Goal: Task Accomplishment & Management: Use online tool/utility

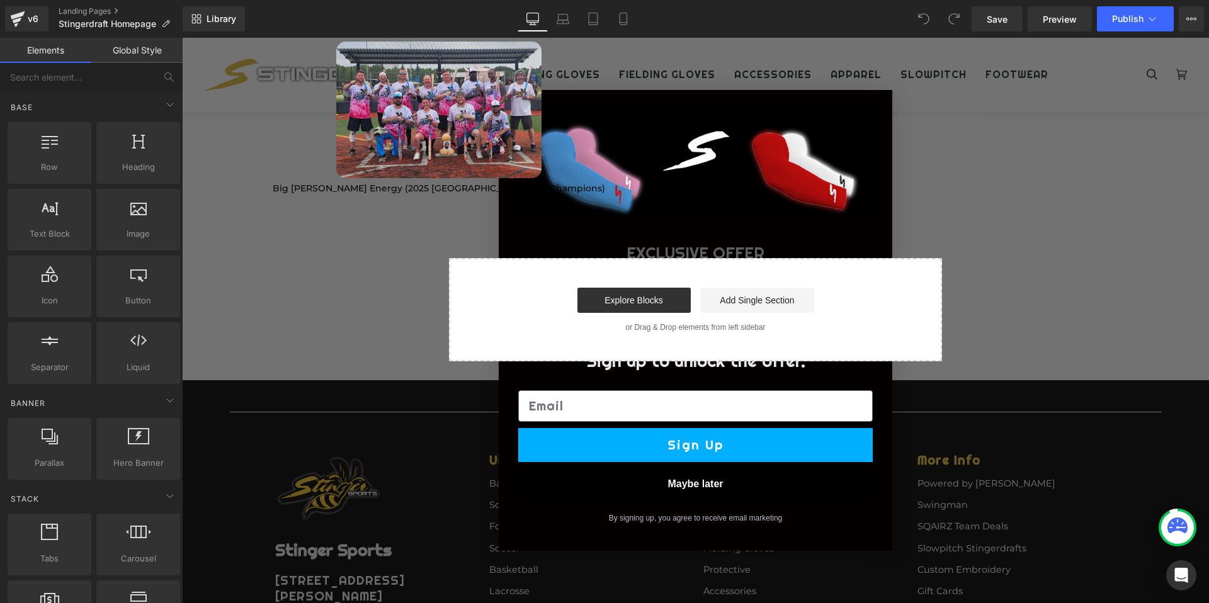
scroll to position [2702, 0]
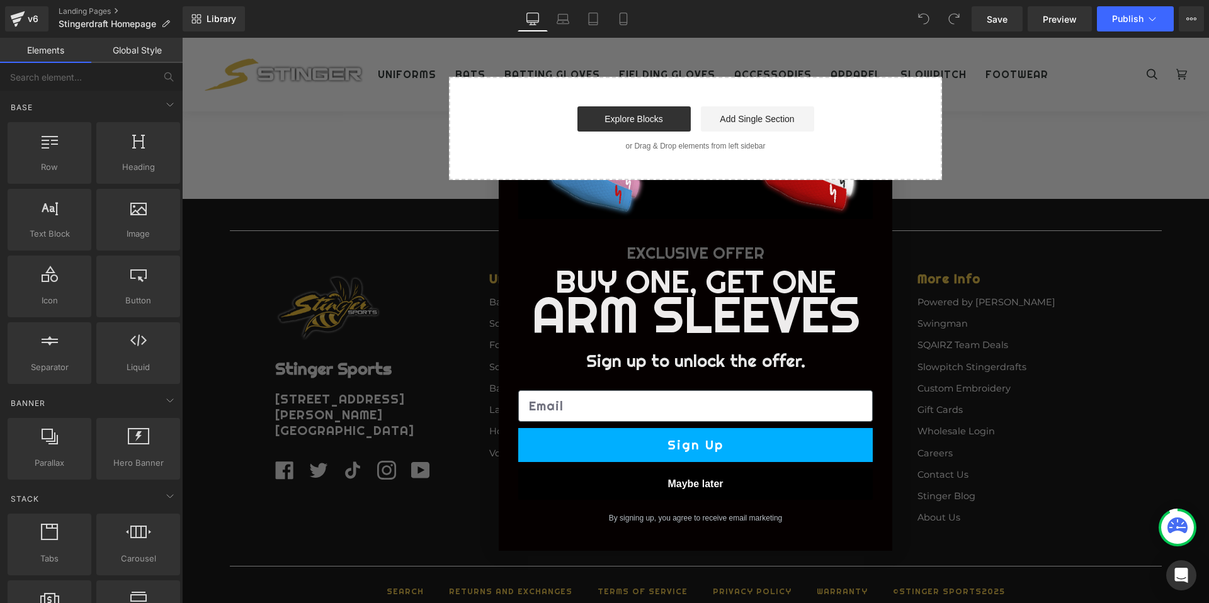
click at [696, 482] on button "Maybe later" at bounding box center [695, 484] width 355 height 31
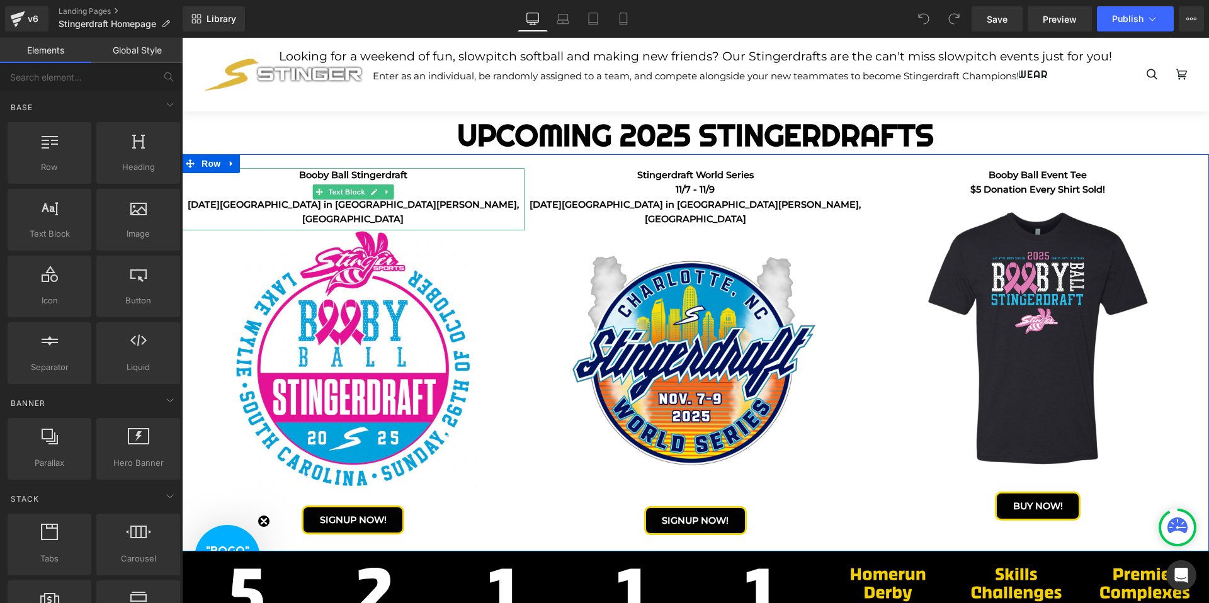
scroll to position [235, 0]
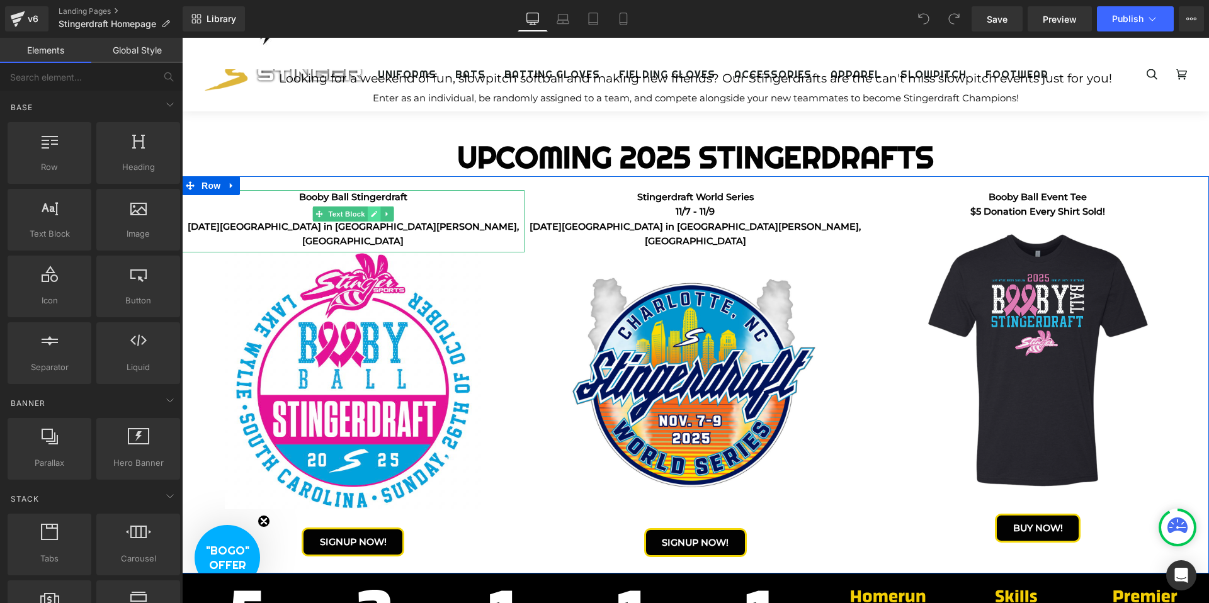
click at [374, 214] on icon at bounding box center [374, 214] width 6 height 6
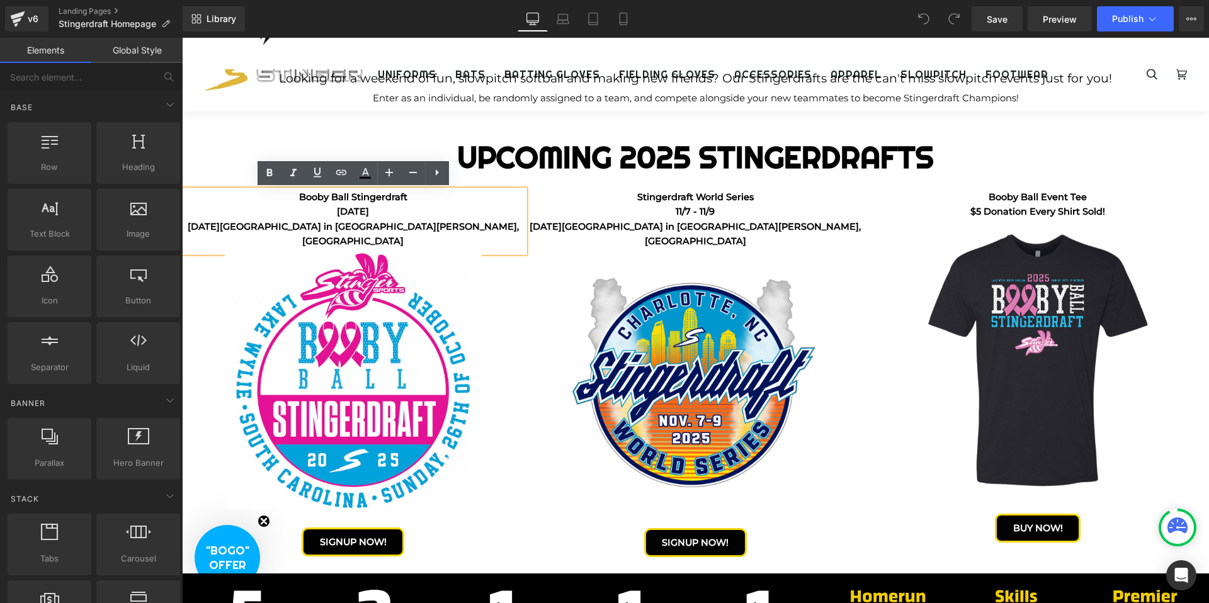
click at [408, 195] on p "Booby Ball Stingerdraft" at bounding box center [353, 197] width 343 height 14
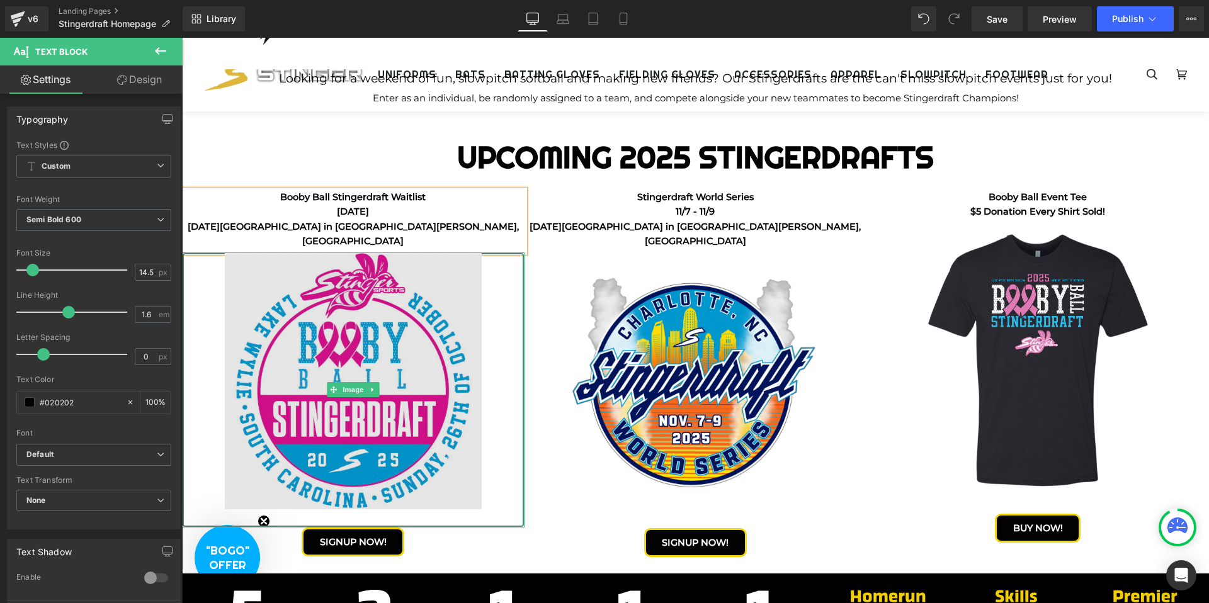
click at [399, 317] on img at bounding box center [353, 390] width 257 height 275
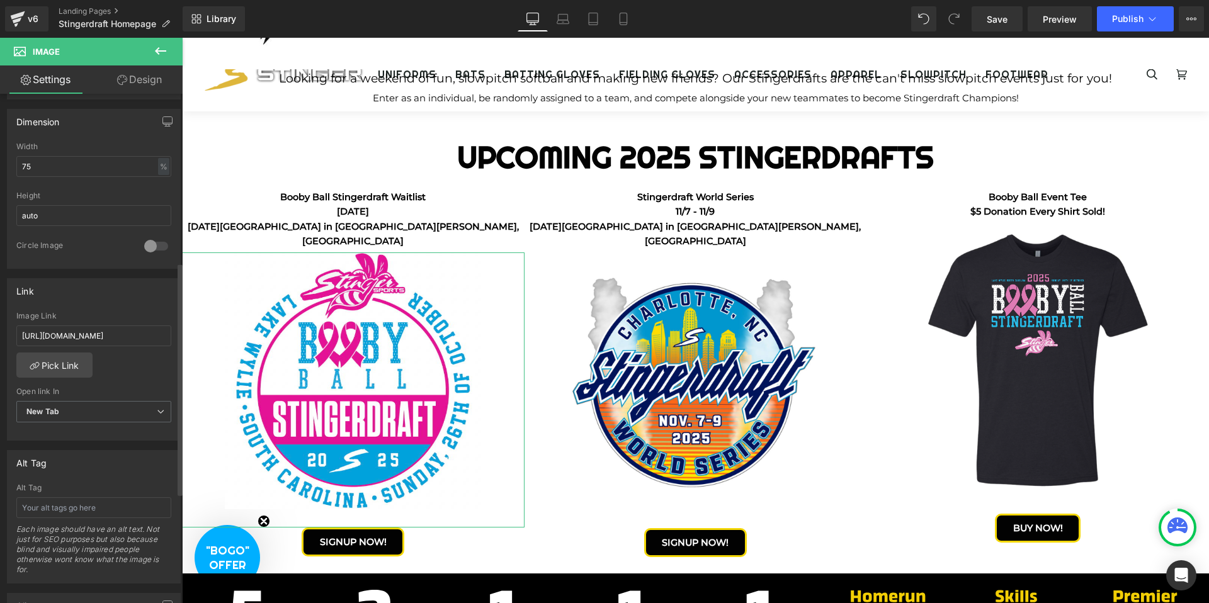
scroll to position [390, 0]
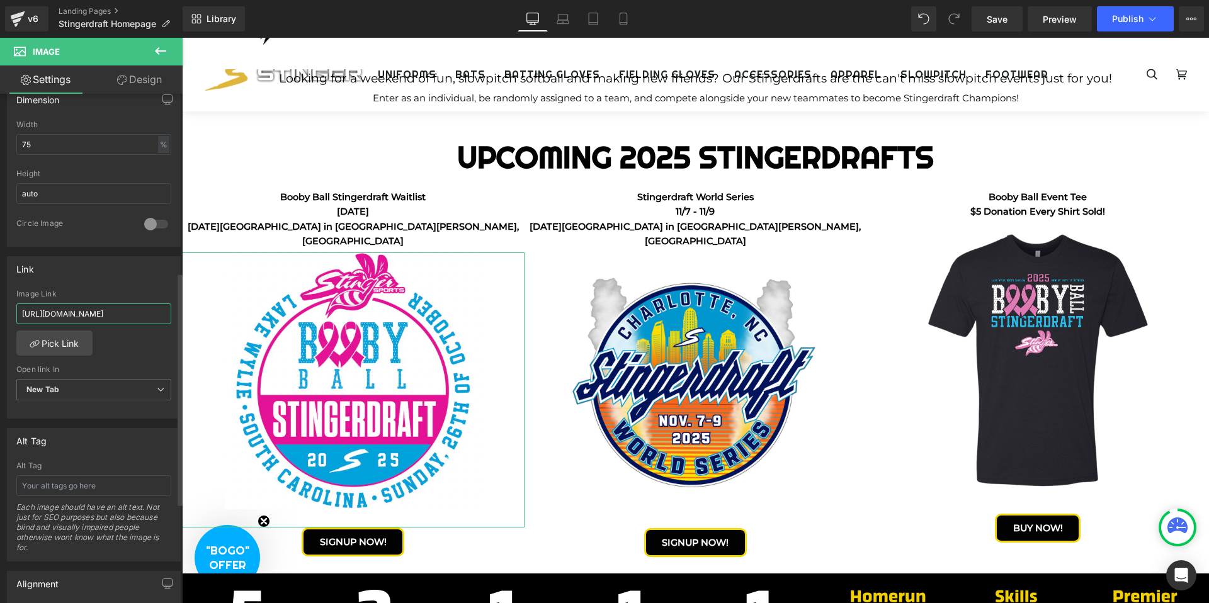
click at [76, 315] on input "[URL][DOMAIN_NAME]" at bounding box center [93, 314] width 155 height 21
click at [86, 311] on input "[URL][DOMAIN_NAME]" at bounding box center [93, 314] width 155 height 21
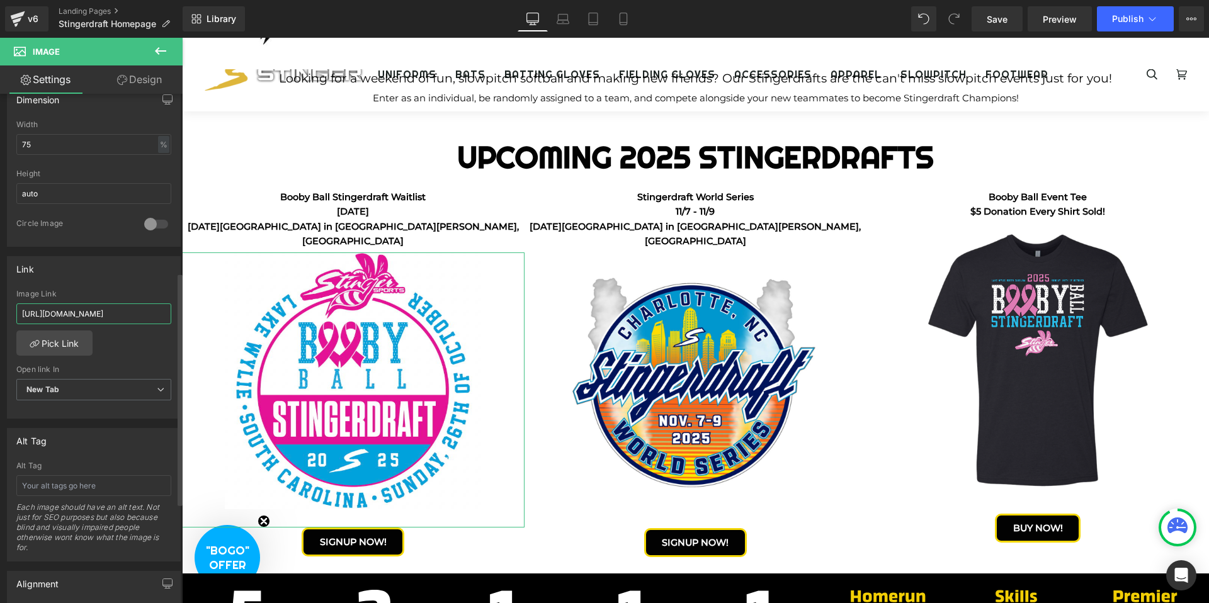
type input "[URL][DOMAIN_NAME]"
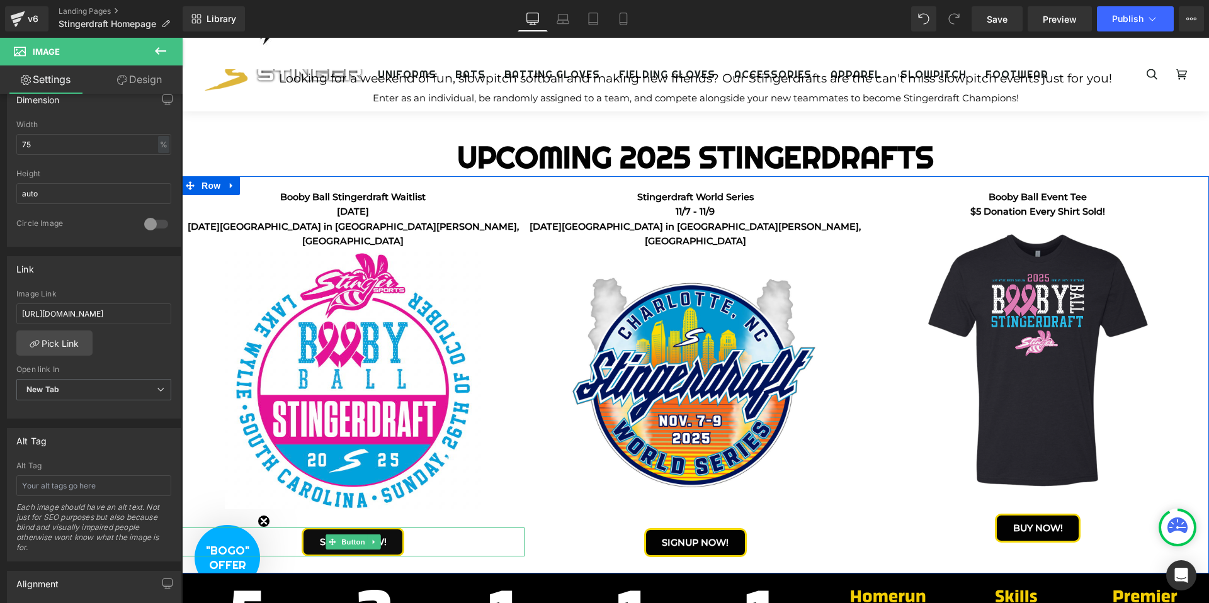
click at [397, 530] on link "SIGNUP NOW!" at bounding box center [353, 542] width 103 height 29
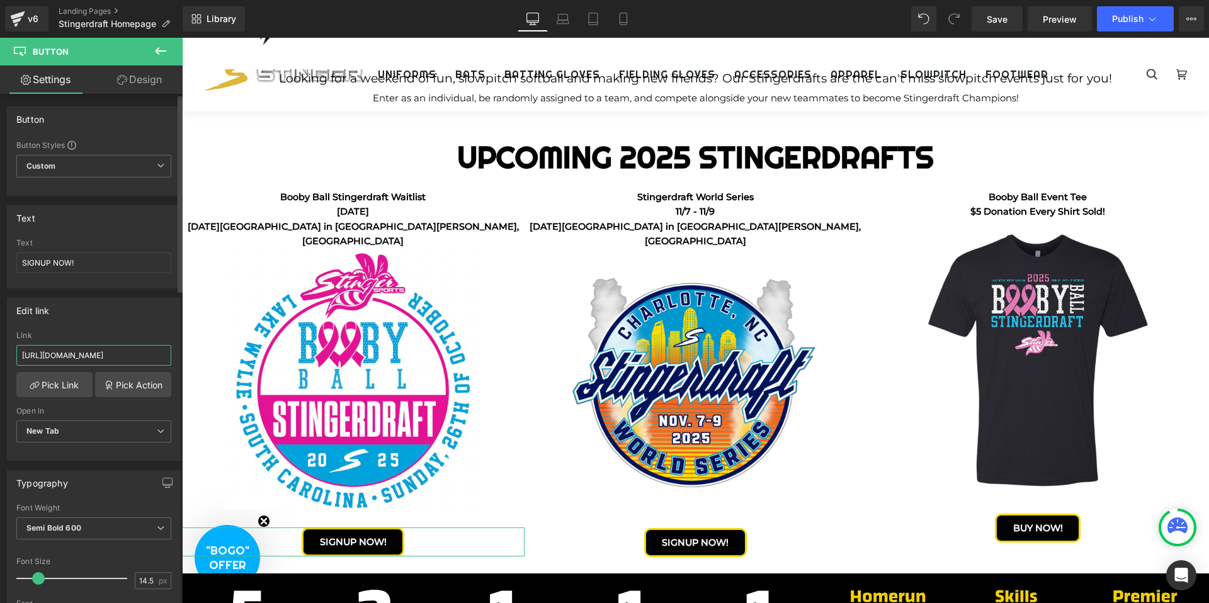
click at [110, 356] on input "[URL][DOMAIN_NAME]" at bounding box center [93, 355] width 155 height 21
type input "[URL][DOMAIN_NAME]"
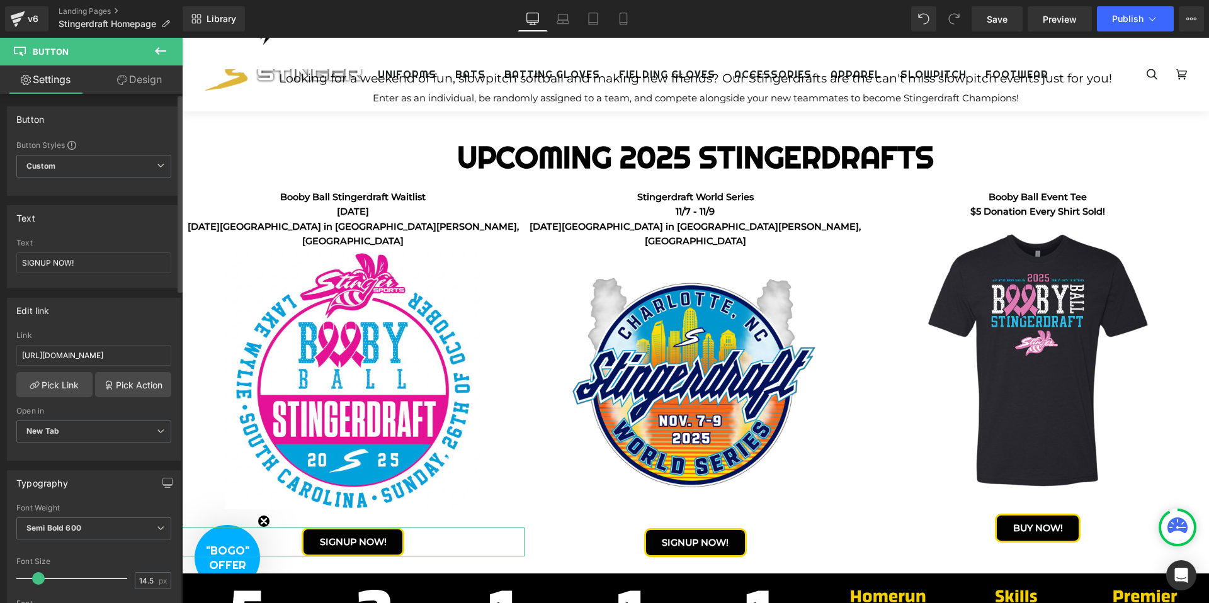
scroll to position [0, 0]
click at [1007, 22] on span "Save" at bounding box center [997, 19] width 21 height 13
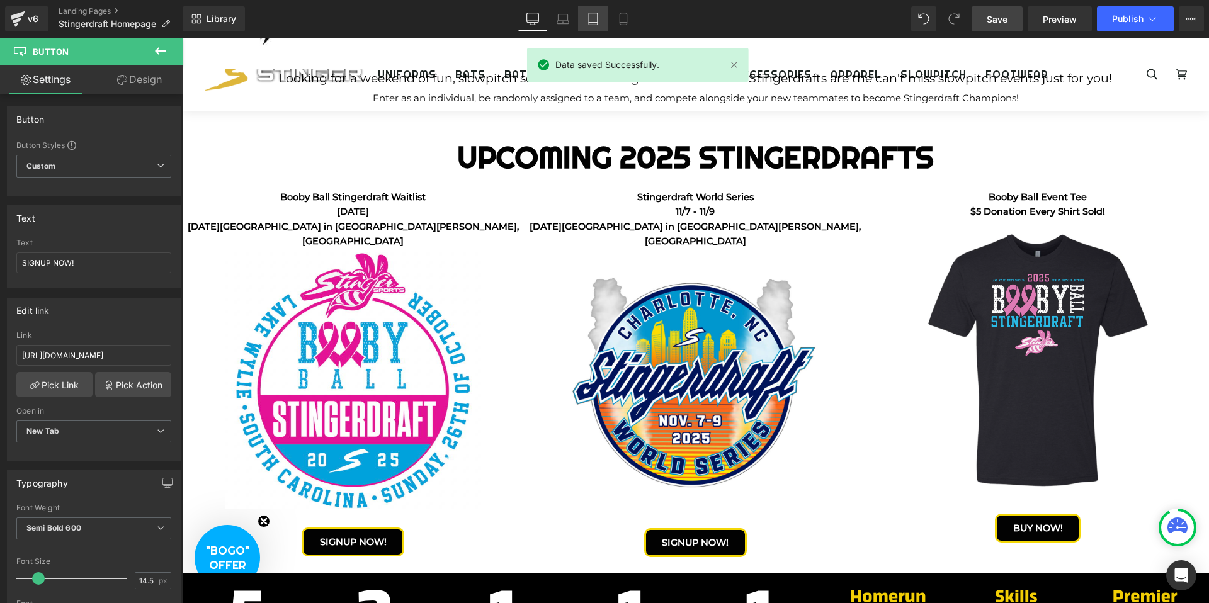
click at [597, 18] on icon at bounding box center [593, 19] width 13 height 13
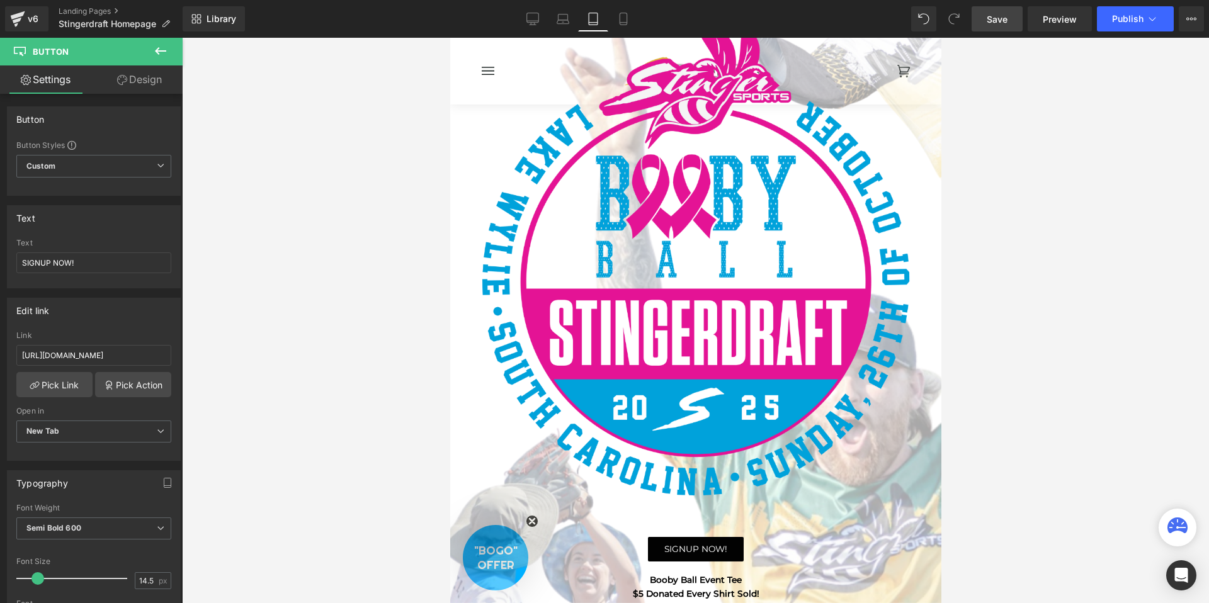
scroll to position [483, 0]
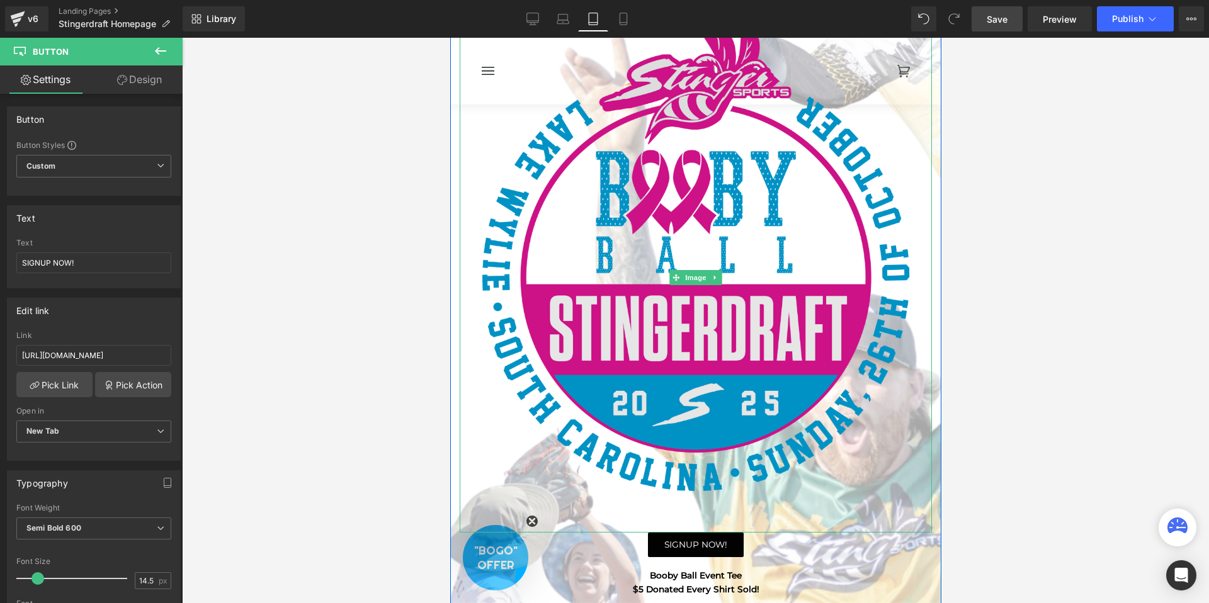
click at [629, 202] on img at bounding box center [695, 277] width 472 height 511
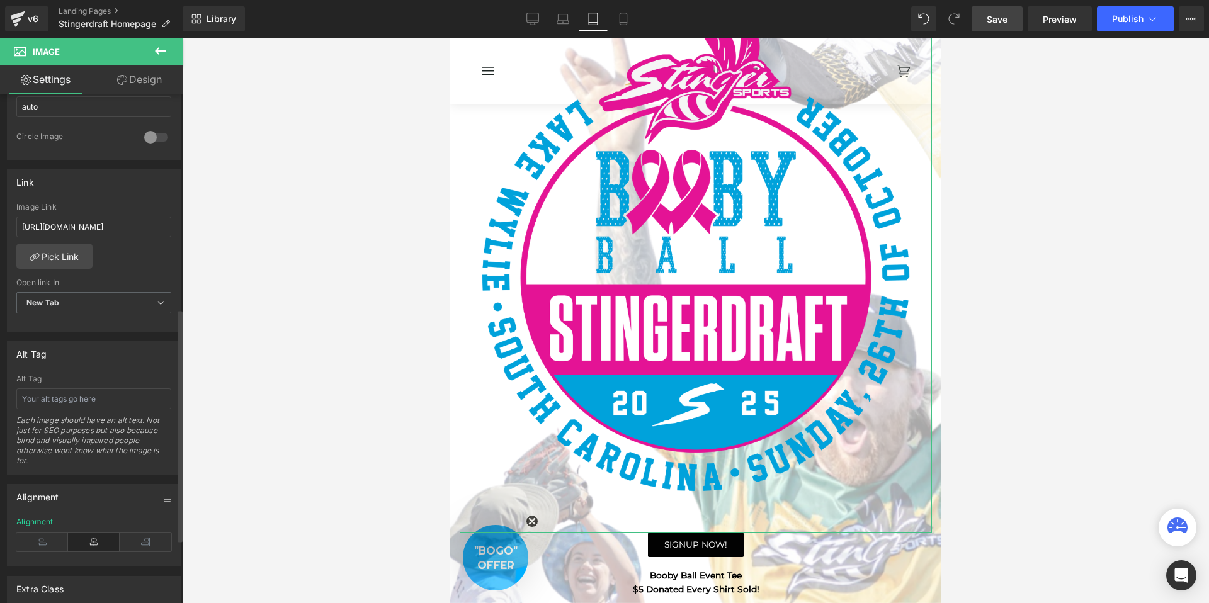
scroll to position [479, 0]
click at [117, 220] on input "[URL][DOMAIN_NAME]" at bounding box center [93, 225] width 155 height 21
click at [120, 221] on input "[URL][DOMAIN_NAME]" at bounding box center [93, 225] width 155 height 21
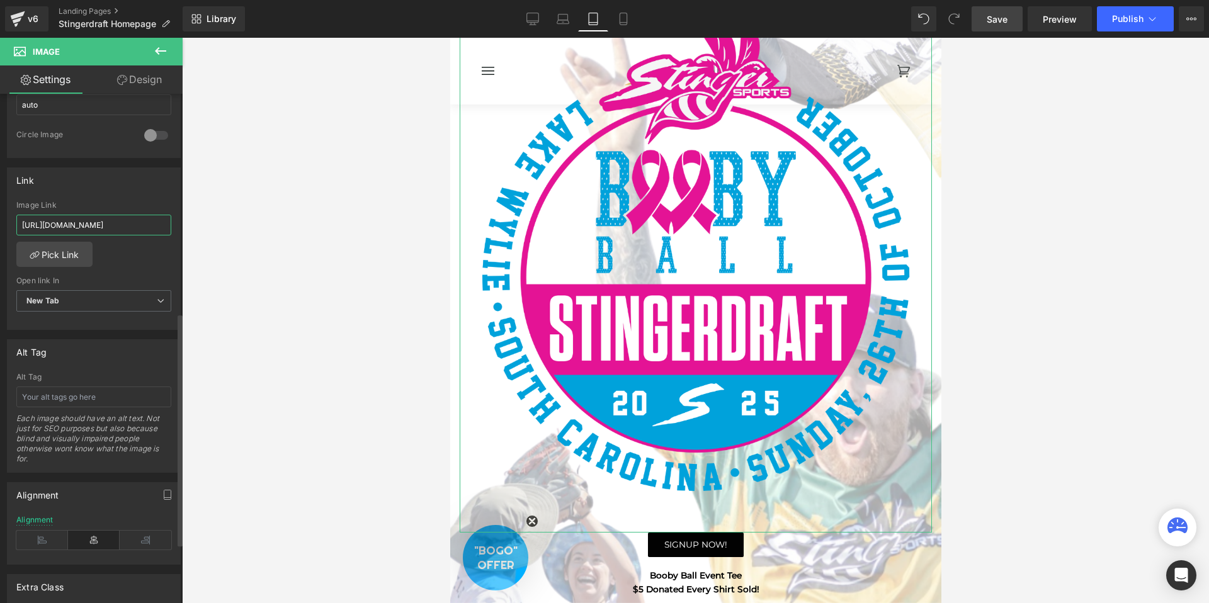
scroll to position [0, 156]
type input "[URL][DOMAIN_NAME]"
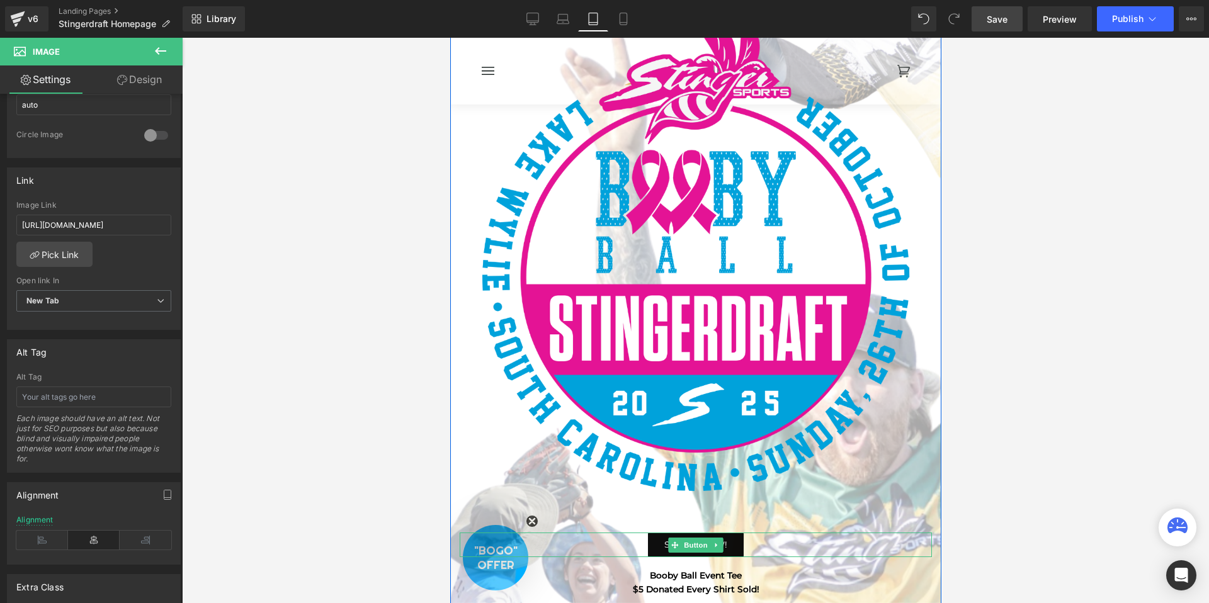
click at [740, 545] on link "SIGNUP NOW!" at bounding box center [694, 545] width 95 height 25
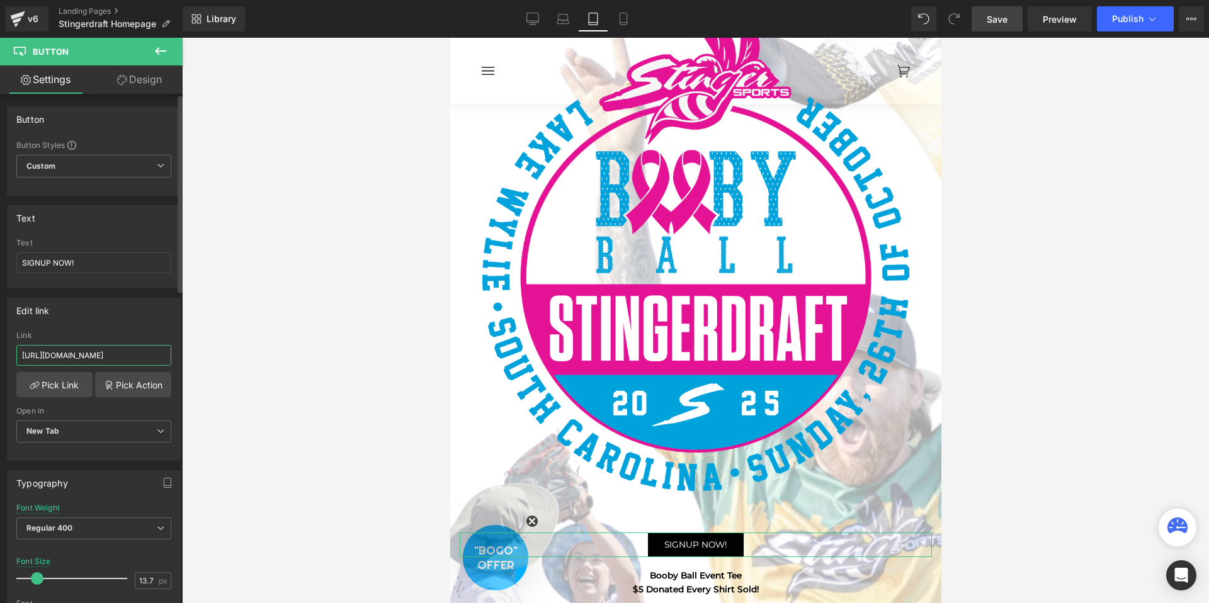
click at [110, 358] on input "[URL][DOMAIN_NAME]" at bounding box center [93, 355] width 155 height 21
click at [110, 355] on input "[URL][DOMAIN_NAME]" at bounding box center [93, 355] width 155 height 21
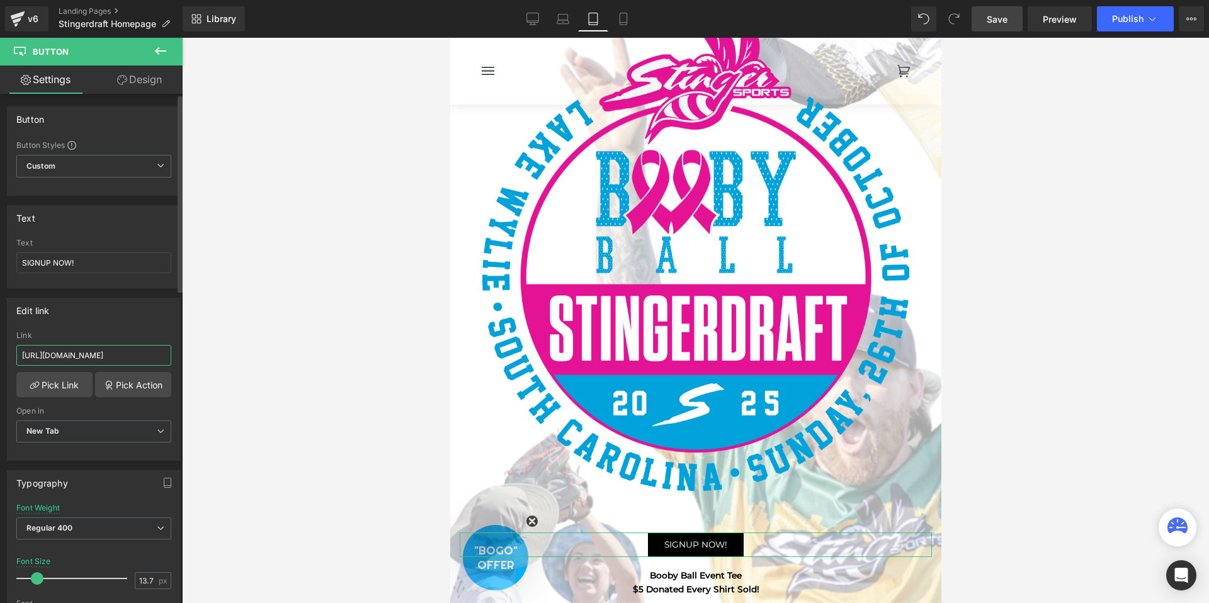
type input "[URL][DOMAIN_NAME]"
click at [123, 263] on input "SIGNUP NOW!" at bounding box center [93, 263] width 155 height 21
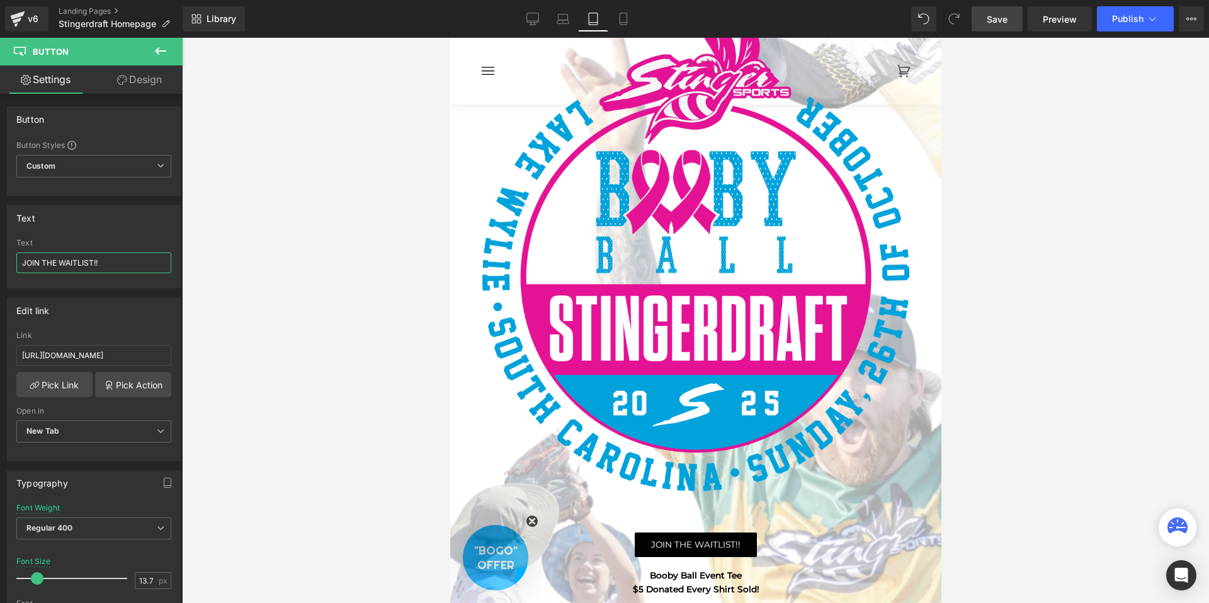
type input "JOIN THE WAITLIST!!"
click at [1001, 22] on span "Save" at bounding box center [997, 19] width 21 height 13
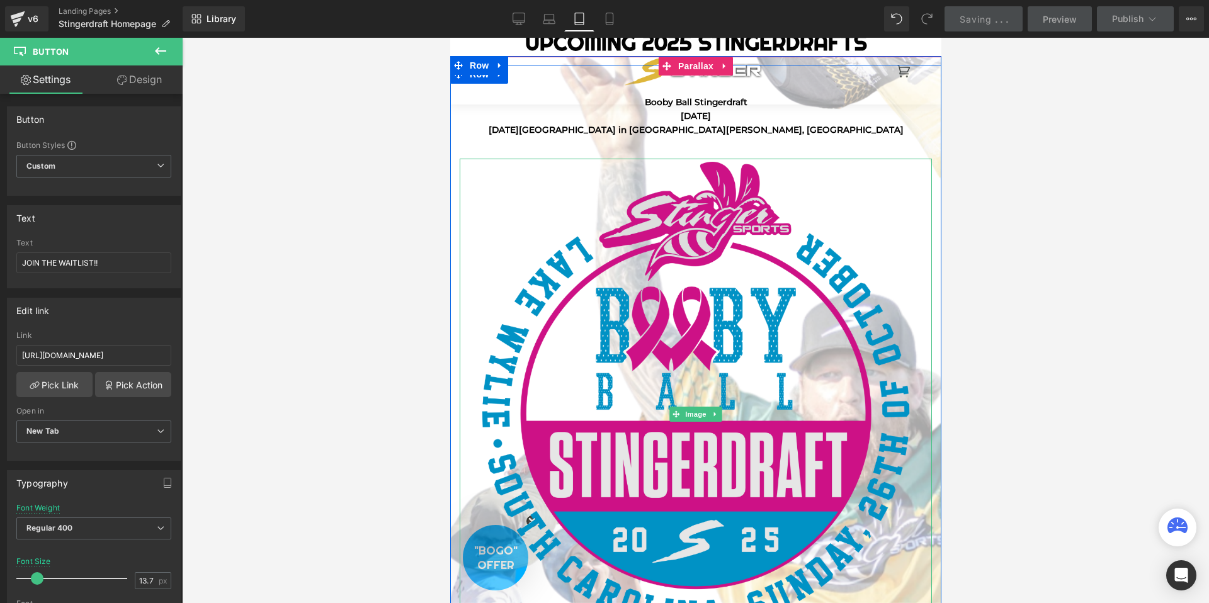
scroll to position [334, 0]
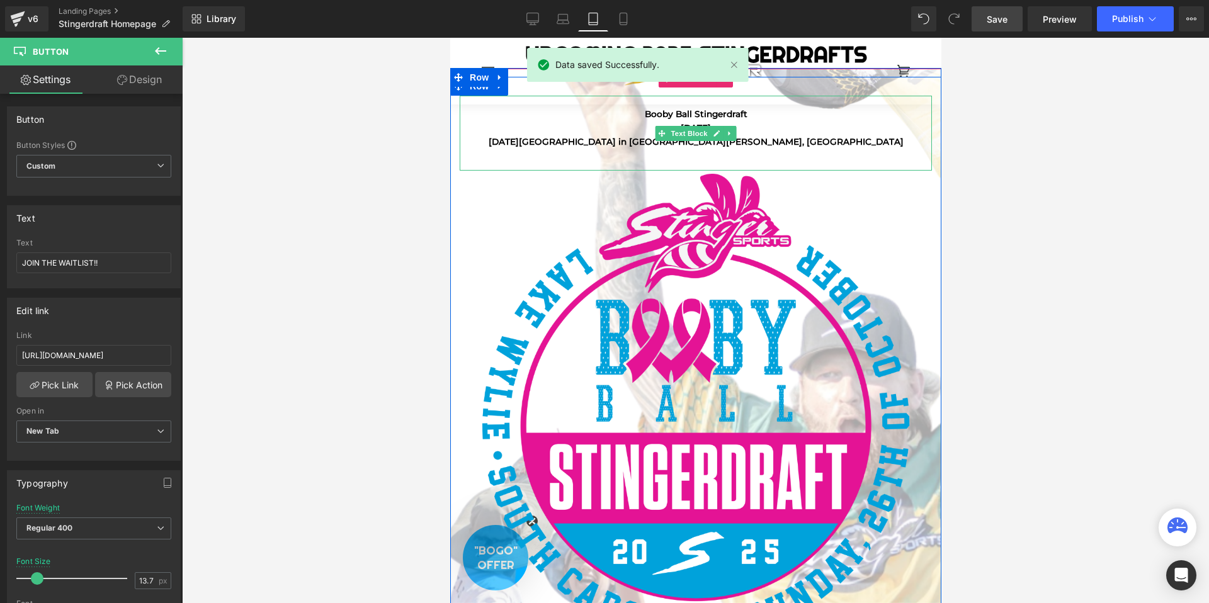
click at [753, 111] on p "Booby Ball Stingerdraft" at bounding box center [695, 115] width 472 height 14
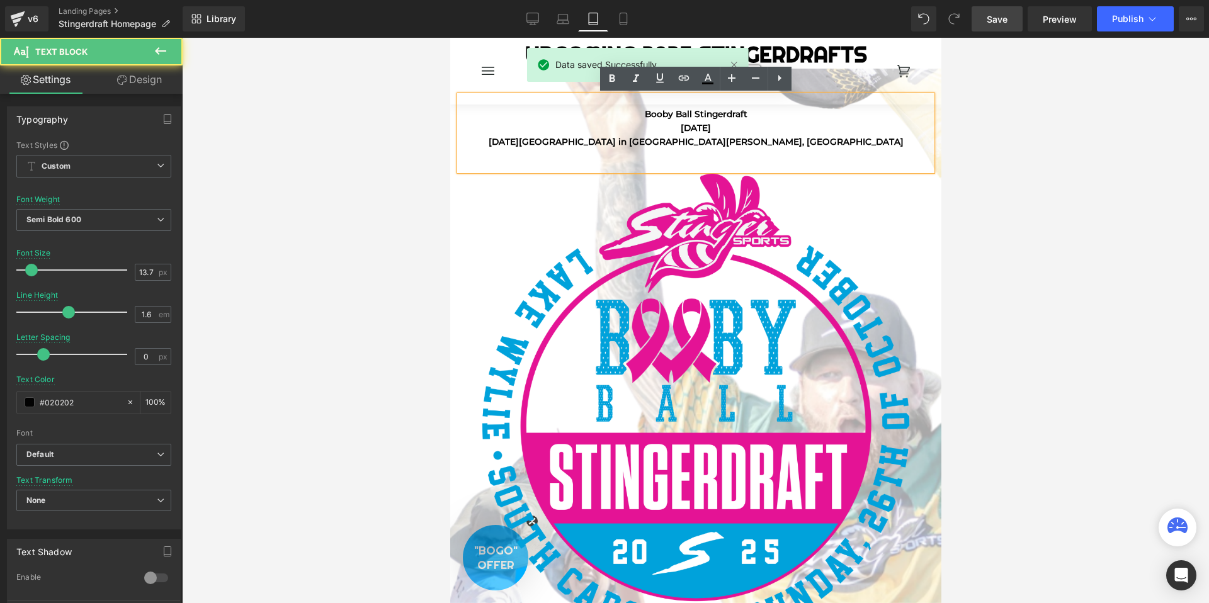
click at [747, 112] on p "Booby Ball Stingerdraft" at bounding box center [695, 115] width 472 height 14
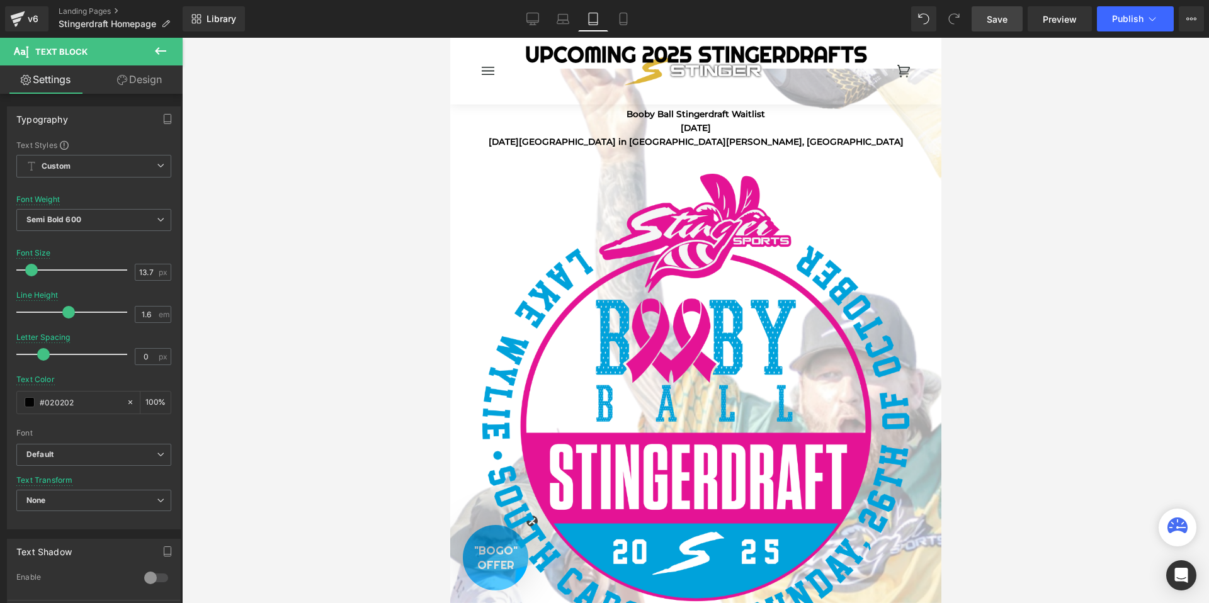
click at [994, 25] on link "Save" at bounding box center [997, 18] width 51 height 25
click at [533, 18] on icon at bounding box center [532, 19] width 13 height 13
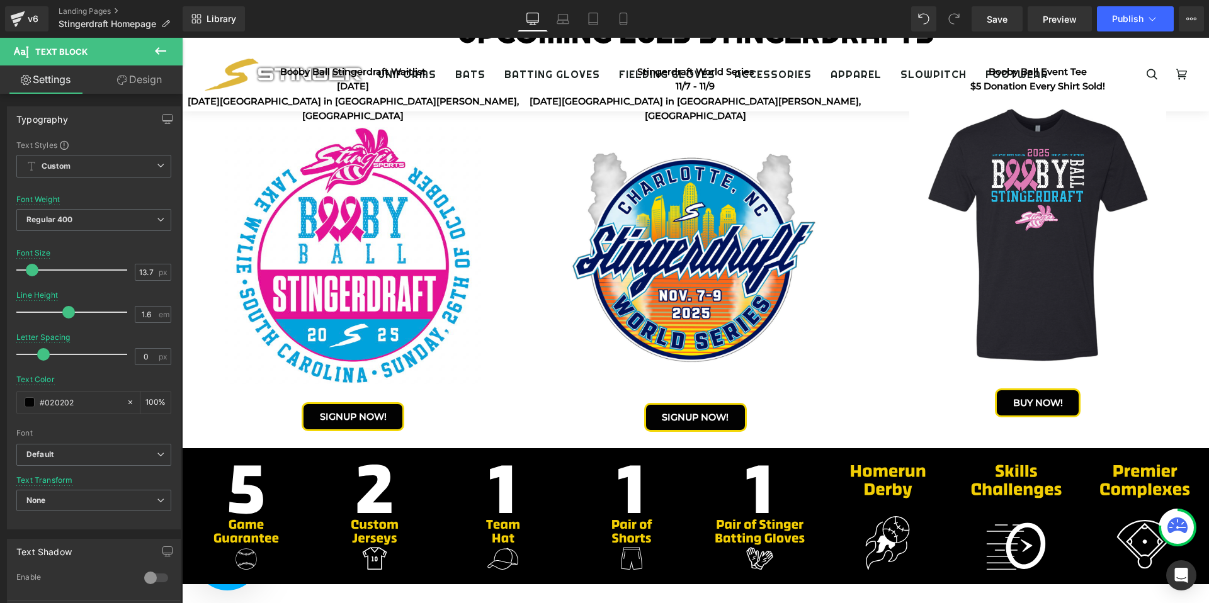
scroll to position [382, 0]
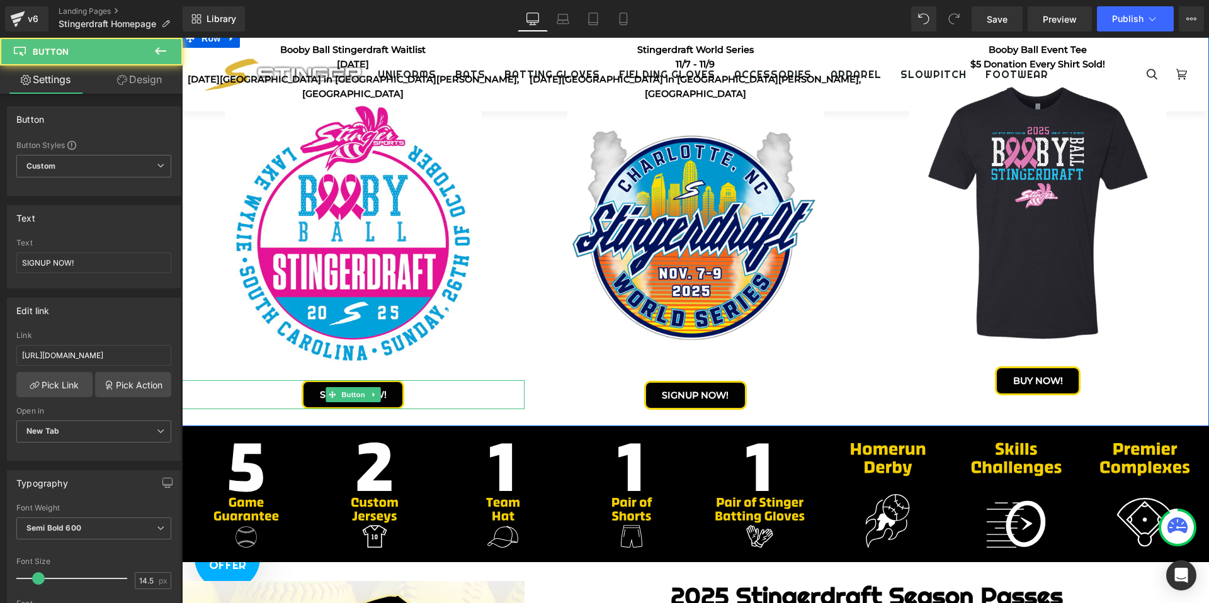
click at [426, 380] on div "SIGNUP NOW!" at bounding box center [353, 394] width 343 height 29
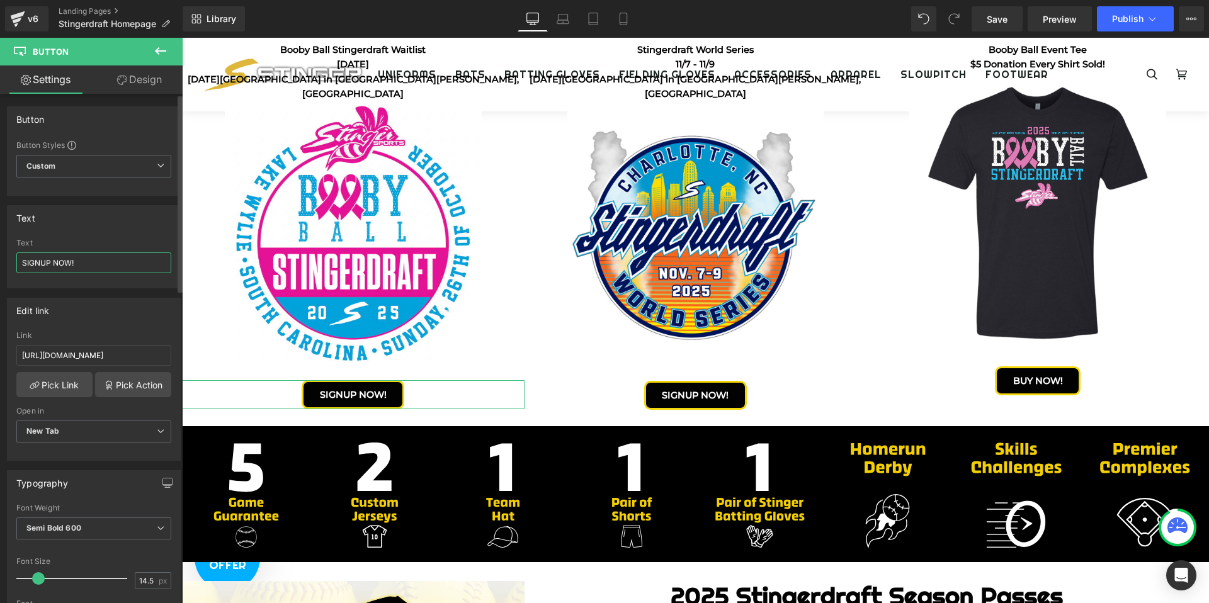
click at [93, 267] on input "SIGNUP NOW!" at bounding box center [93, 263] width 155 height 21
type input "JOIN THE WAITLIST!"
click at [1008, 21] on link "Save" at bounding box center [997, 18] width 51 height 25
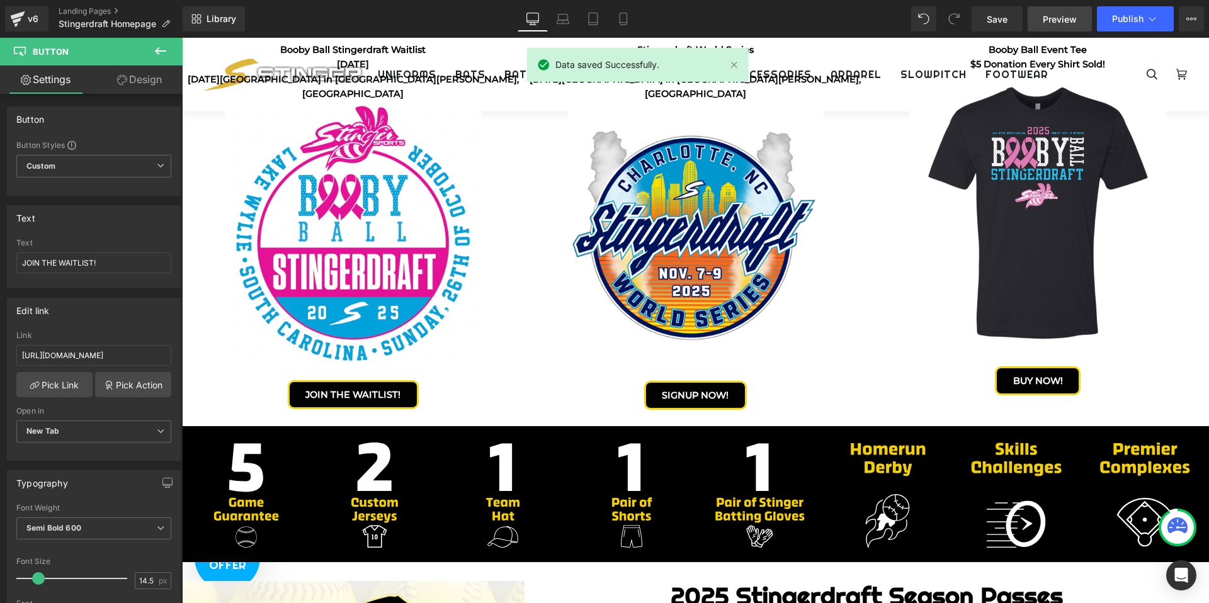
click at [1066, 20] on span "Preview" at bounding box center [1060, 19] width 34 height 13
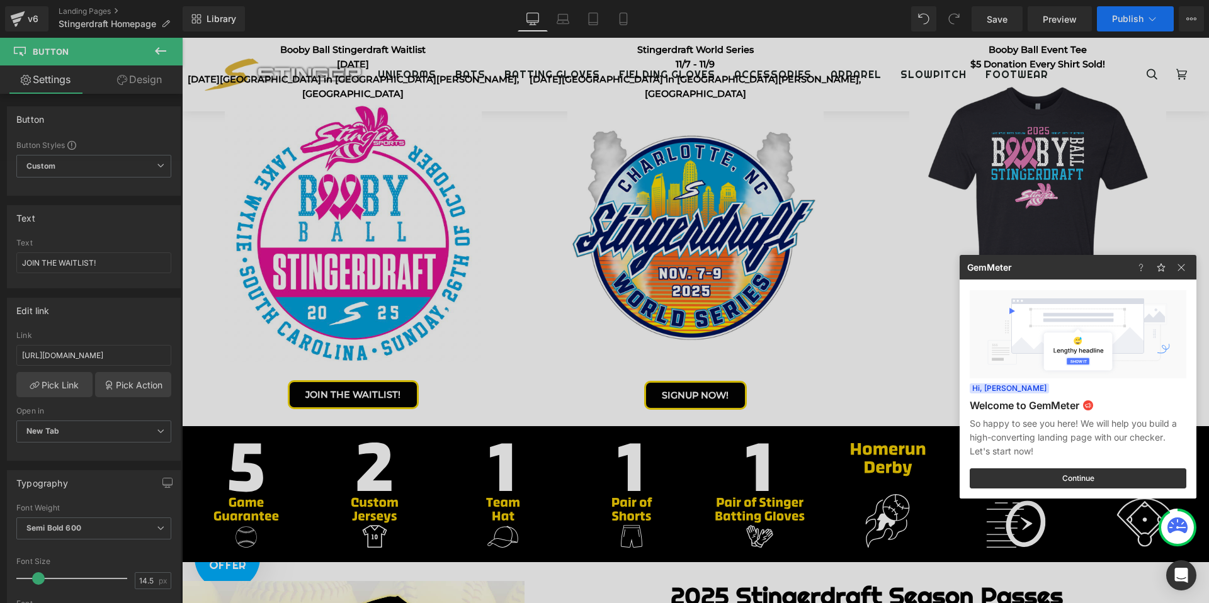
drag, startPoint x: 1126, startPoint y: 20, endPoint x: 1135, endPoint y: 20, distance: 9.5
click at [1126, 20] on div at bounding box center [604, 301] width 1209 height 603
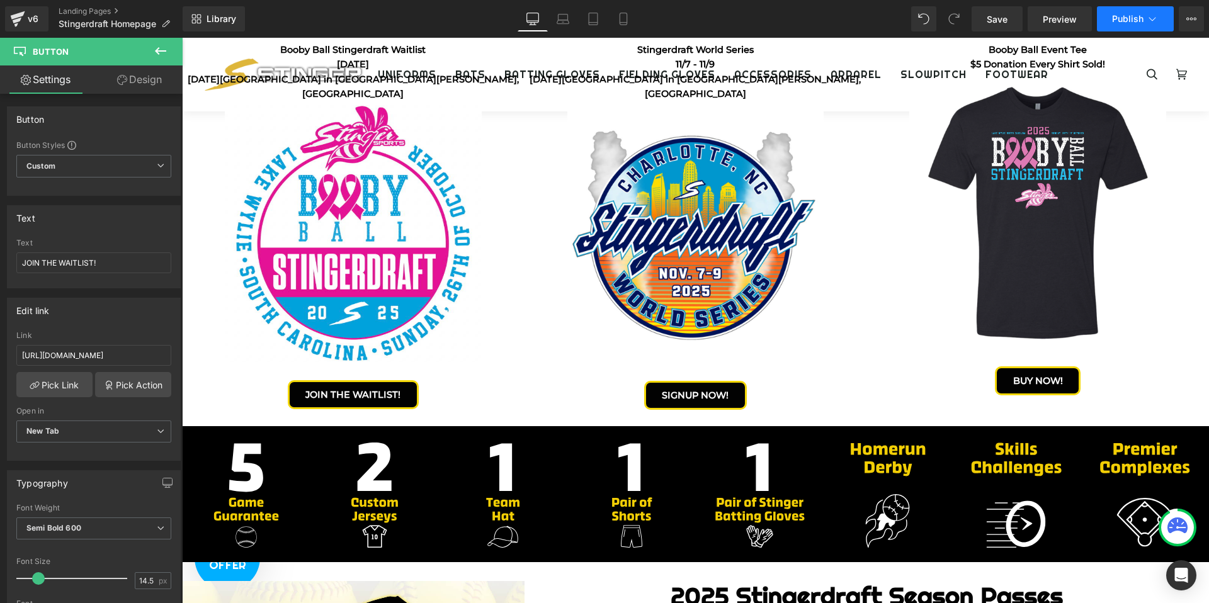
click at [1137, 19] on span "Publish" at bounding box center [1127, 19] width 31 height 10
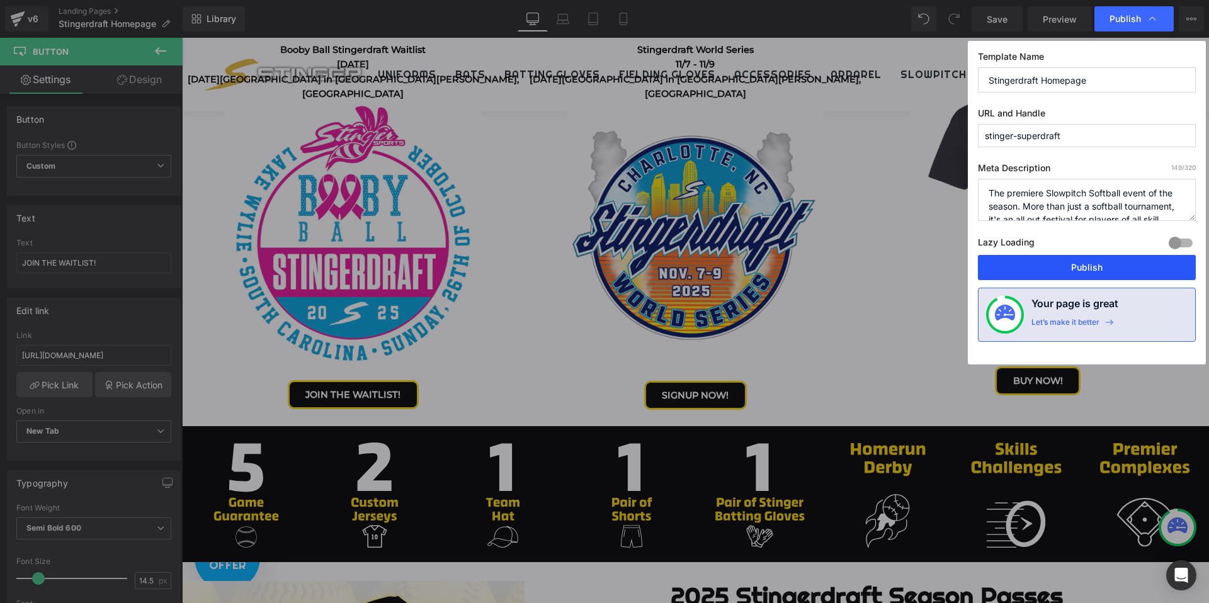
click at [1084, 262] on button "Publish" at bounding box center [1087, 267] width 218 height 25
